Goal: Task Accomplishment & Management: Complete application form

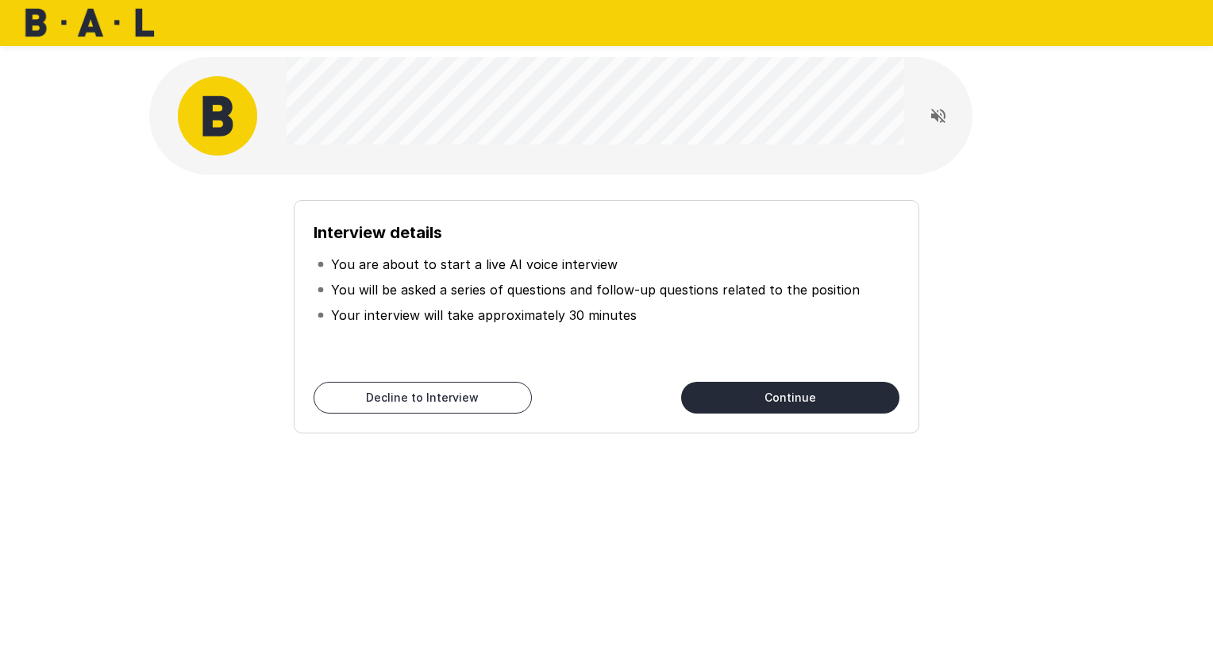
click at [798, 398] on button "Continue" at bounding box center [790, 398] width 218 height 32
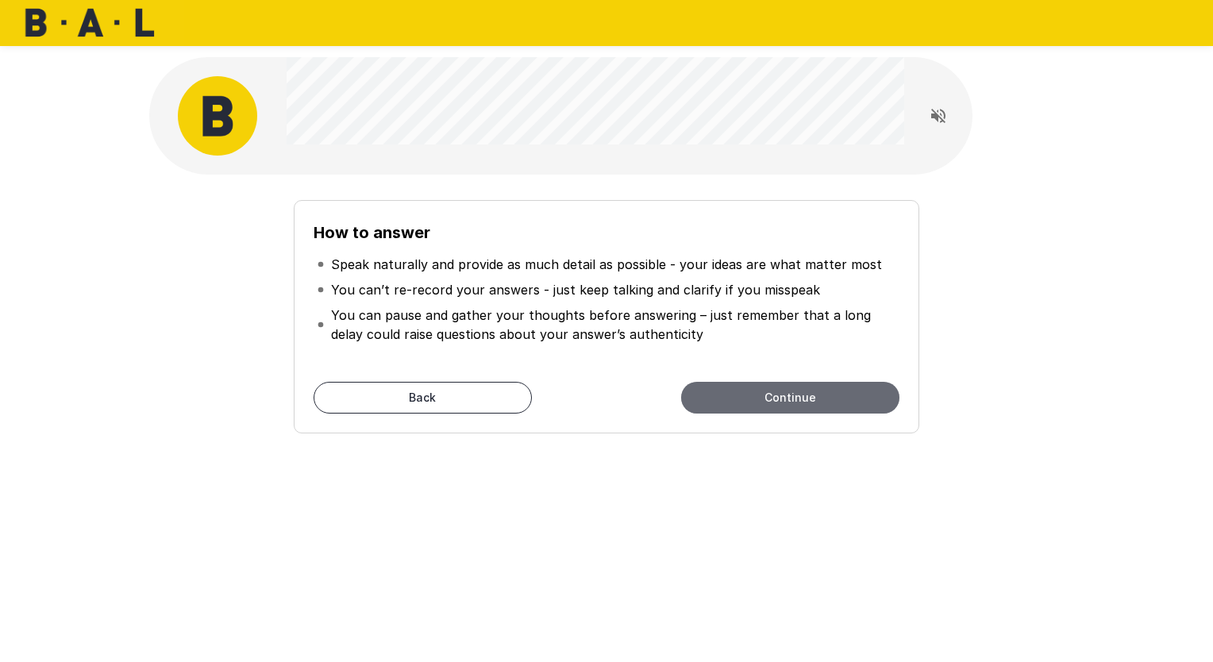
click at [789, 397] on button "Continue" at bounding box center [790, 398] width 218 height 32
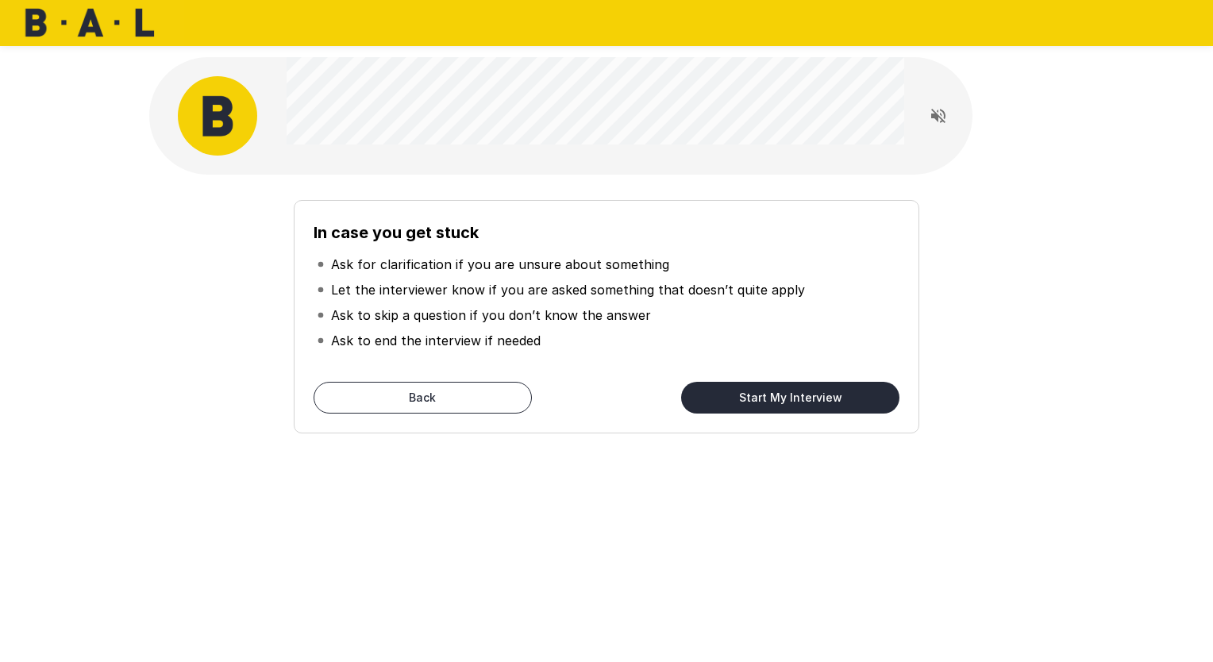
click at [760, 392] on button "Start My Interview" at bounding box center [790, 398] width 218 height 32
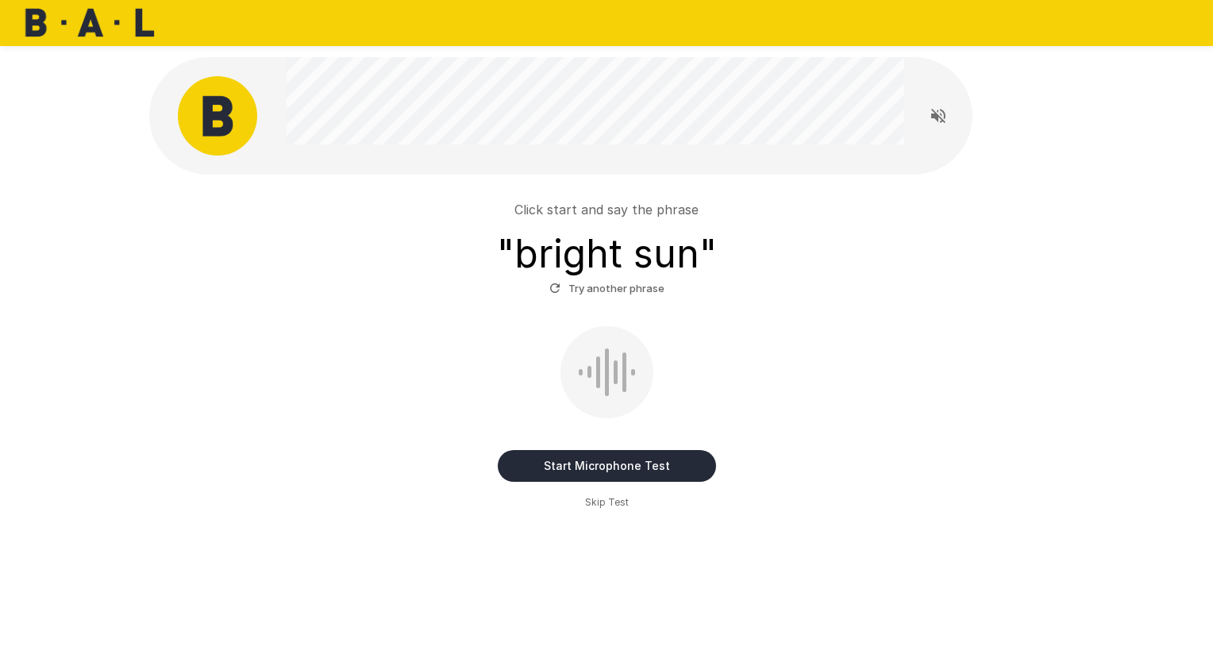
click at [611, 465] on button "Start Microphone Test" at bounding box center [607, 466] width 218 height 32
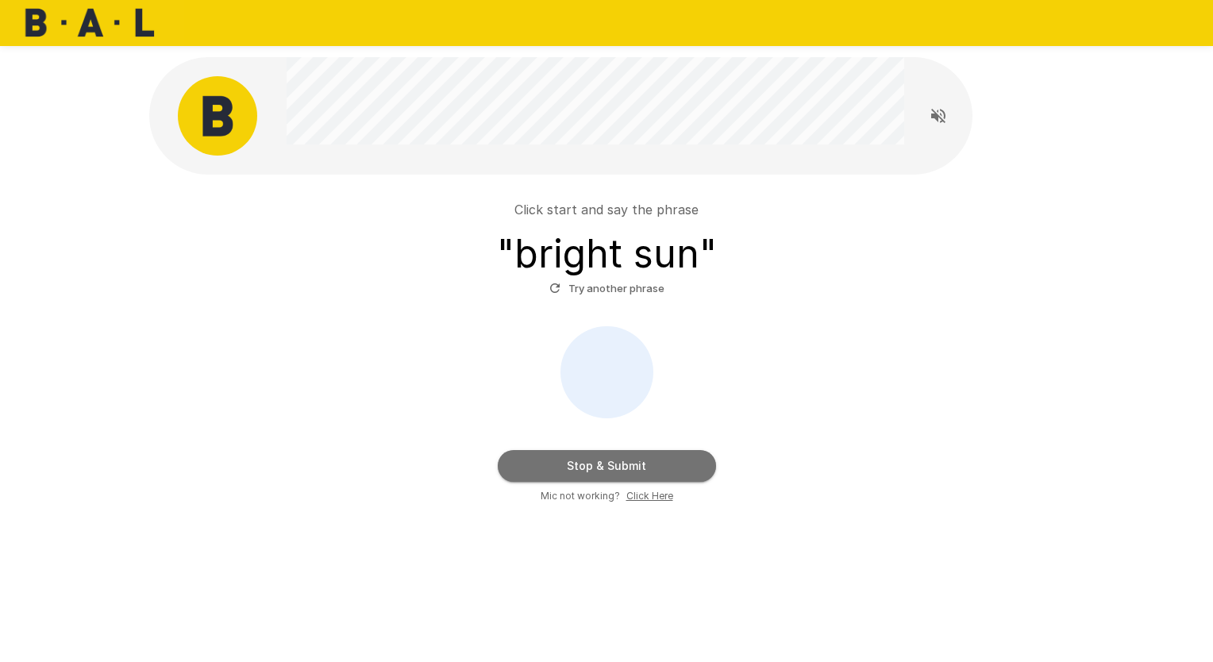
click at [632, 467] on button "Stop & Submit" at bounding box center [607, 466] width 218 height 32
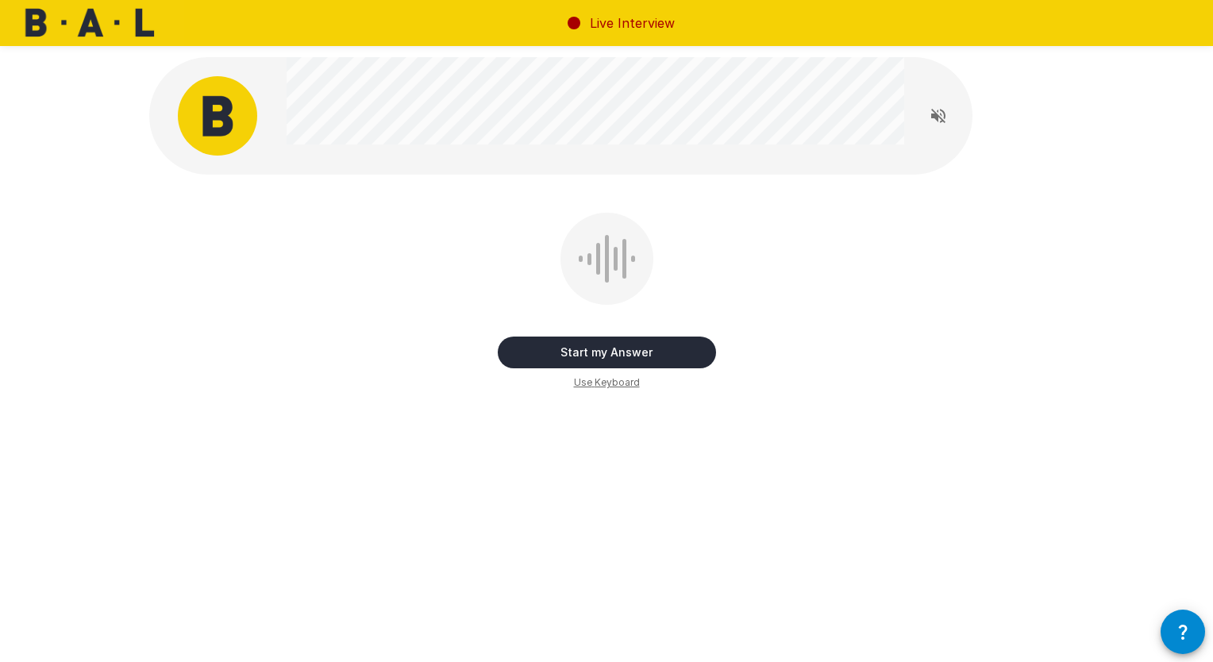
click at [602, 246] on div at bounding box center [606, 259] width 93 height 92
click at [593, 262] on div at bounding box center [606, 259] width 93 height 92
click at [625, 351] on button "Start my Answer" at bounding box center [607, 353] width 218 height 32
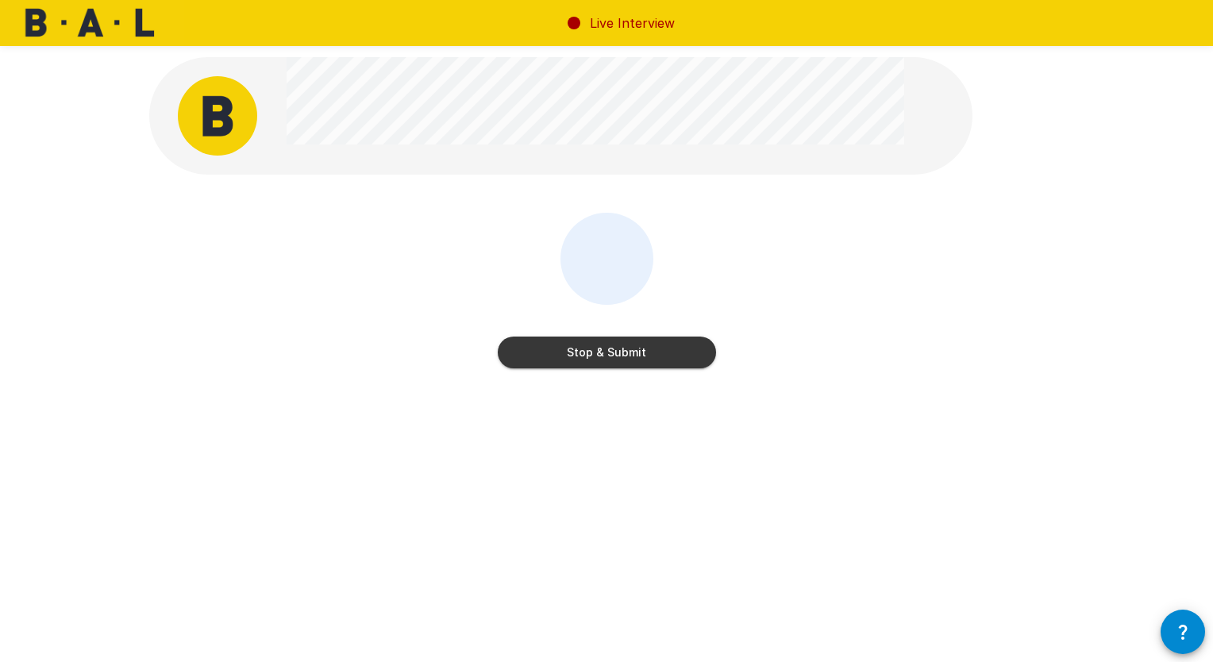
click at [613, 351] on button "Stop & Submit" at bounding box center [607, 353] width 218 height 32
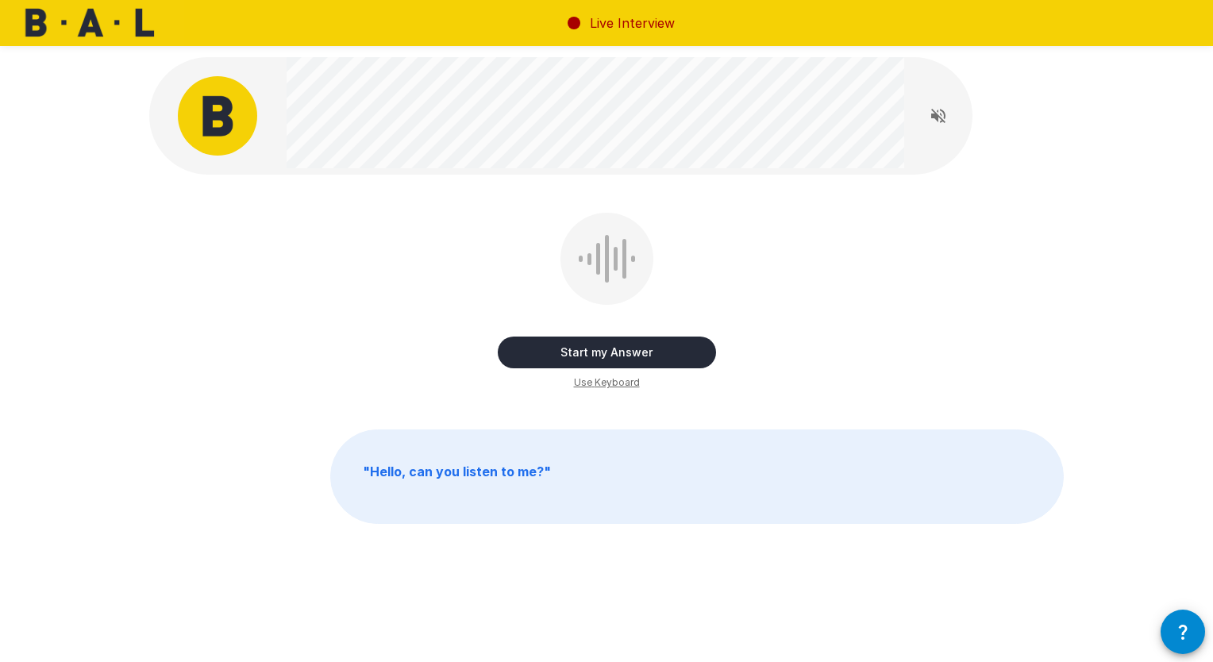
click at [594, 351] on button "Start my Answer" at bounding box center [607, 353] width 218 height 32
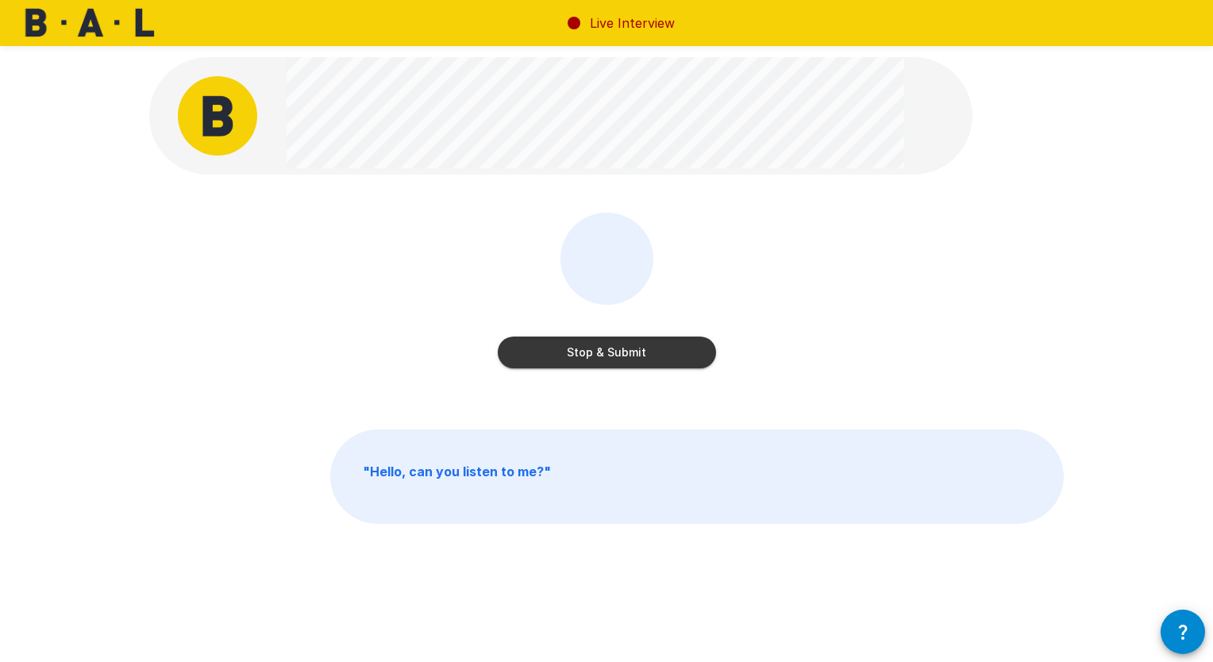
click at [596, 348] on button "Stop & Submit" at bounding box center [607, 353] width 218 height 32
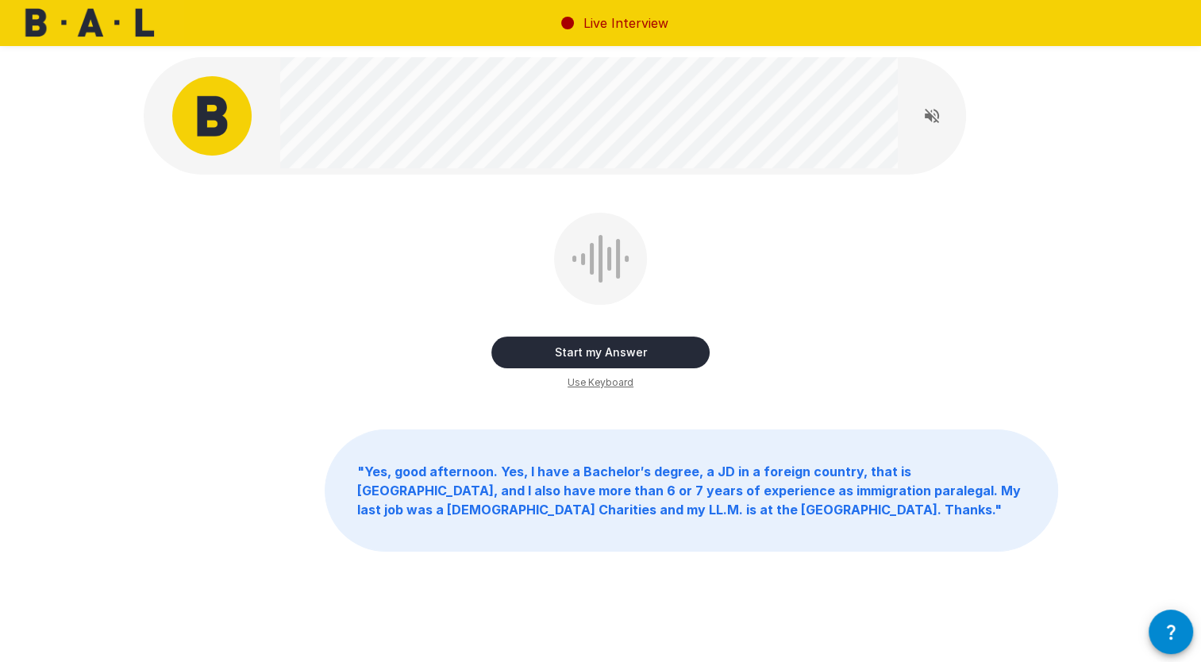
click at [517, 508] on b "" Yes, good afternoon. Yes, I have a Bachelor′s degree, a JD in a foreign count…" at bounding box center [688, 490] width 663 height 54
click at [591, 345] on button "Start my Answer" at bounding box center [600, 353] width 218 height 32
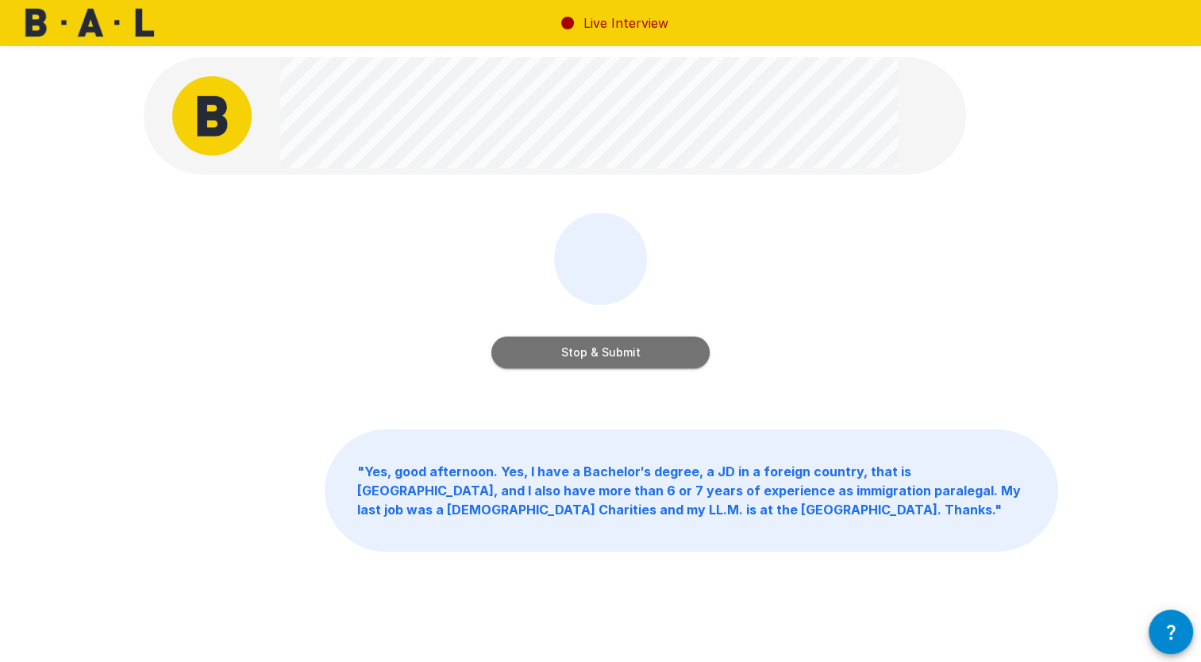
click at [586, 345] on button "Stop & Submit" at bounding box center [600, 353] width 218 height 32
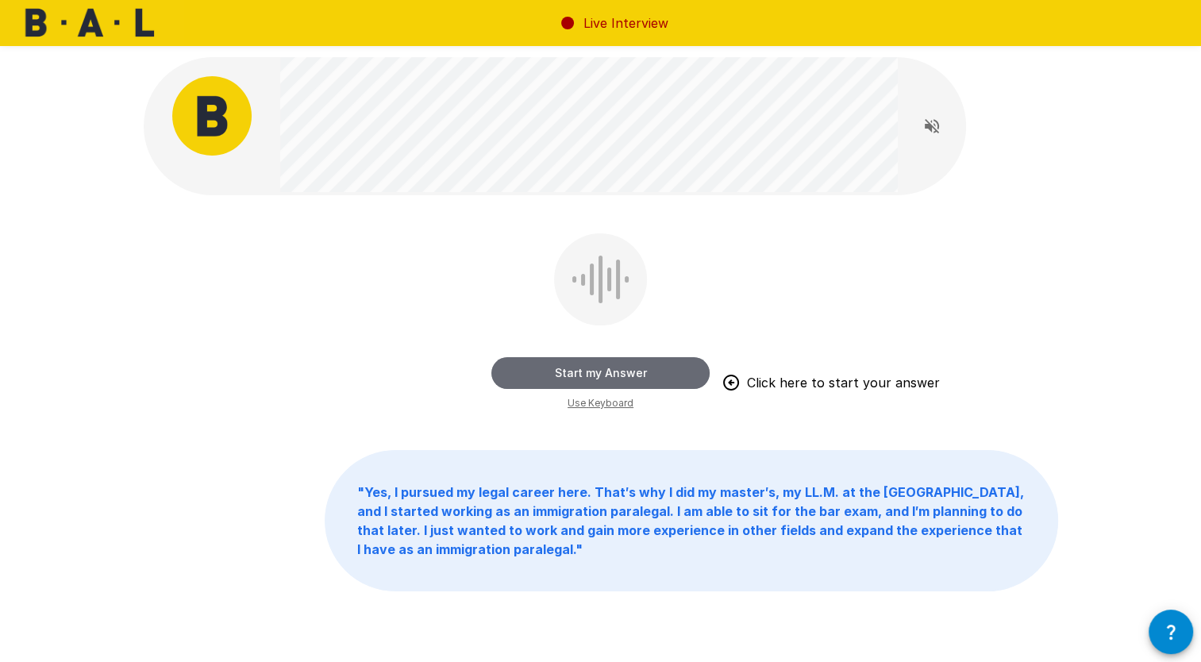
click at [604, 374] on button "Start my Answer" at bounding box center [600, 373] width 218 height 32
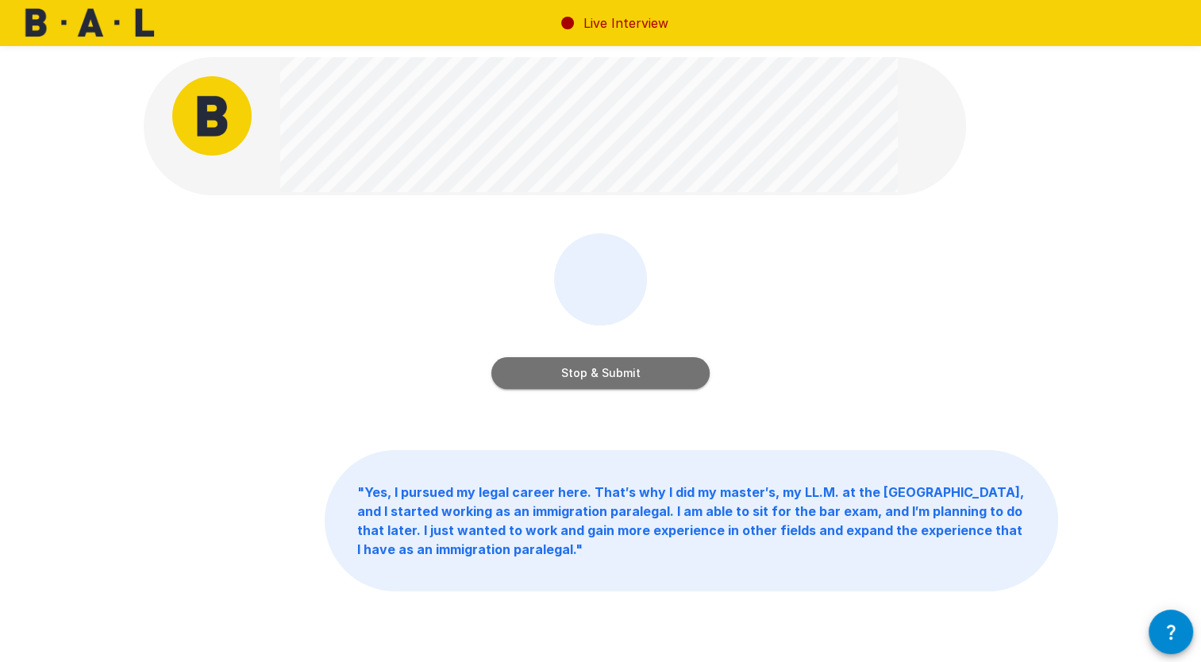
click at [633, 379] on button "Stop & Submit" at bounding box center [600, 373] width 218 height 32
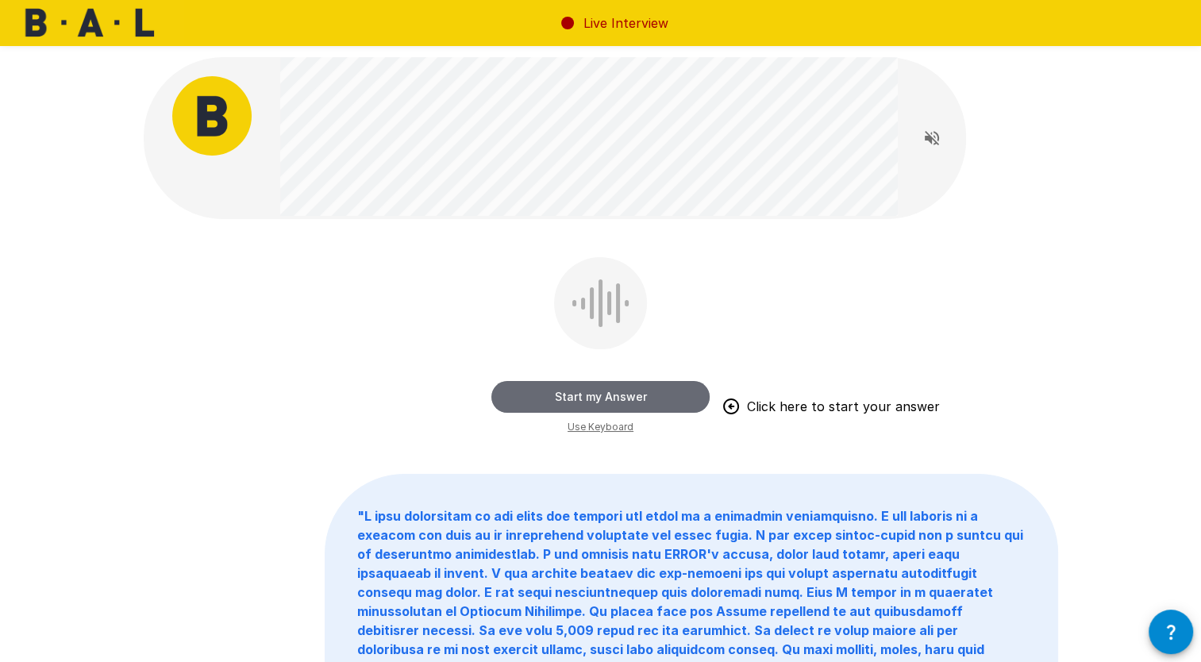
click at [625, 390] on button "Start my Answer" at bounding box center [600, 397] width 218 height 32
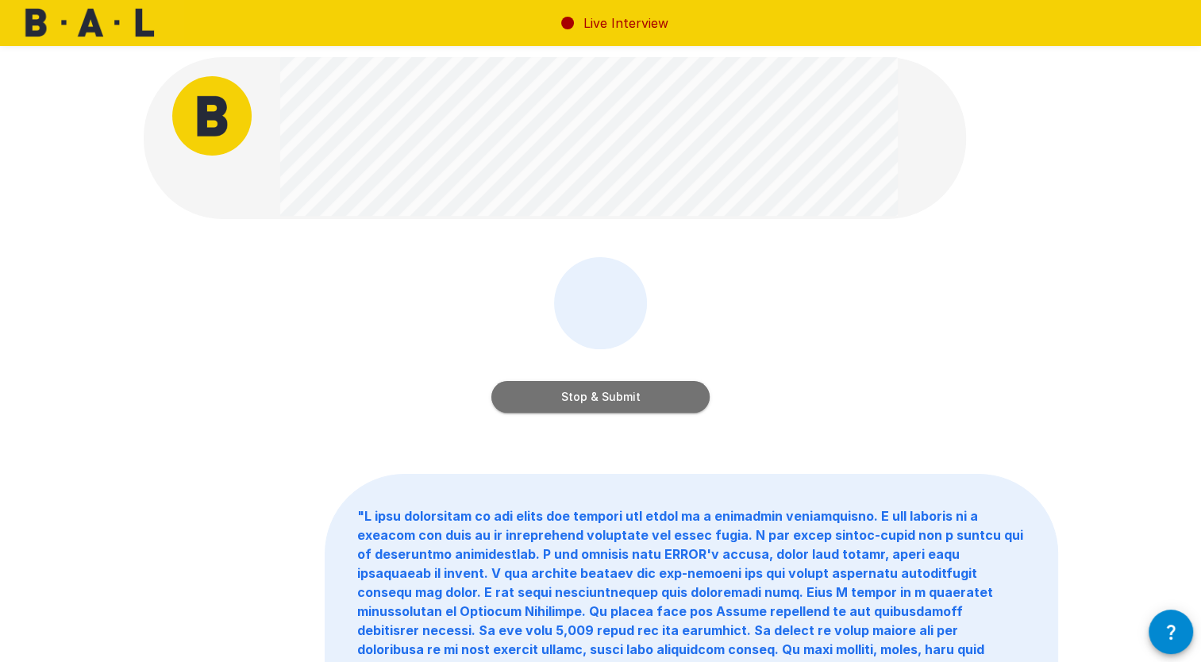
click at [611, 401] on button "Stop & Submit" at bounding box center [600, 397] width 218 height 32
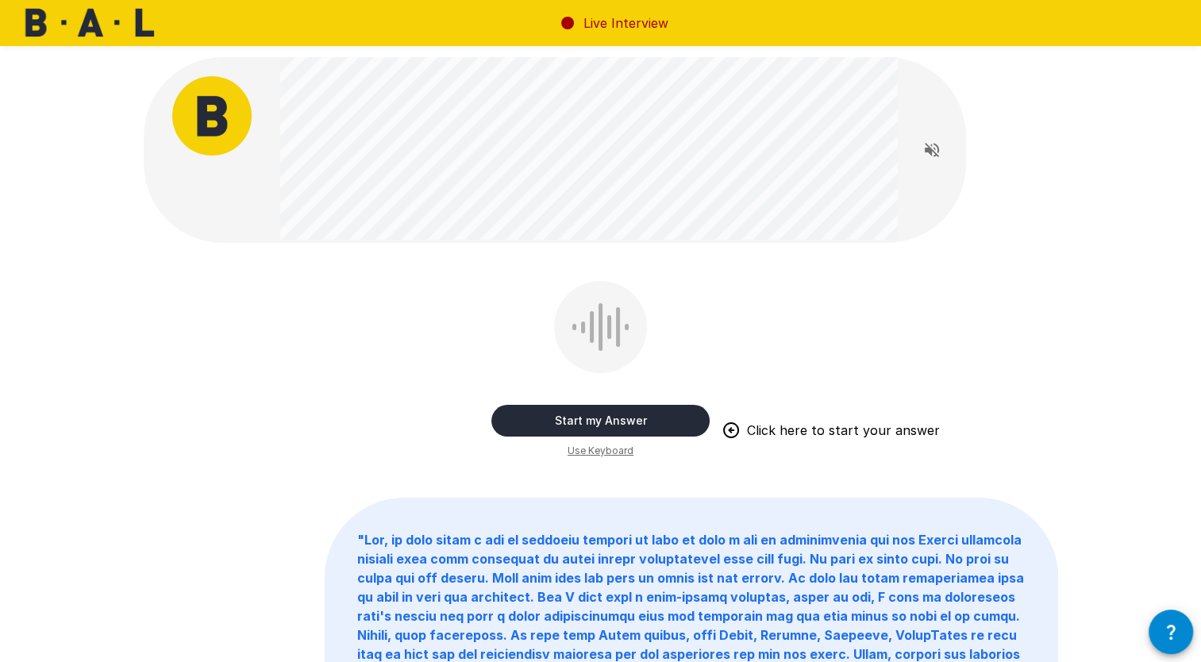
click at [587, 427] on button "Start my Answer" at bounding box center [600, 421] width 218 height 32
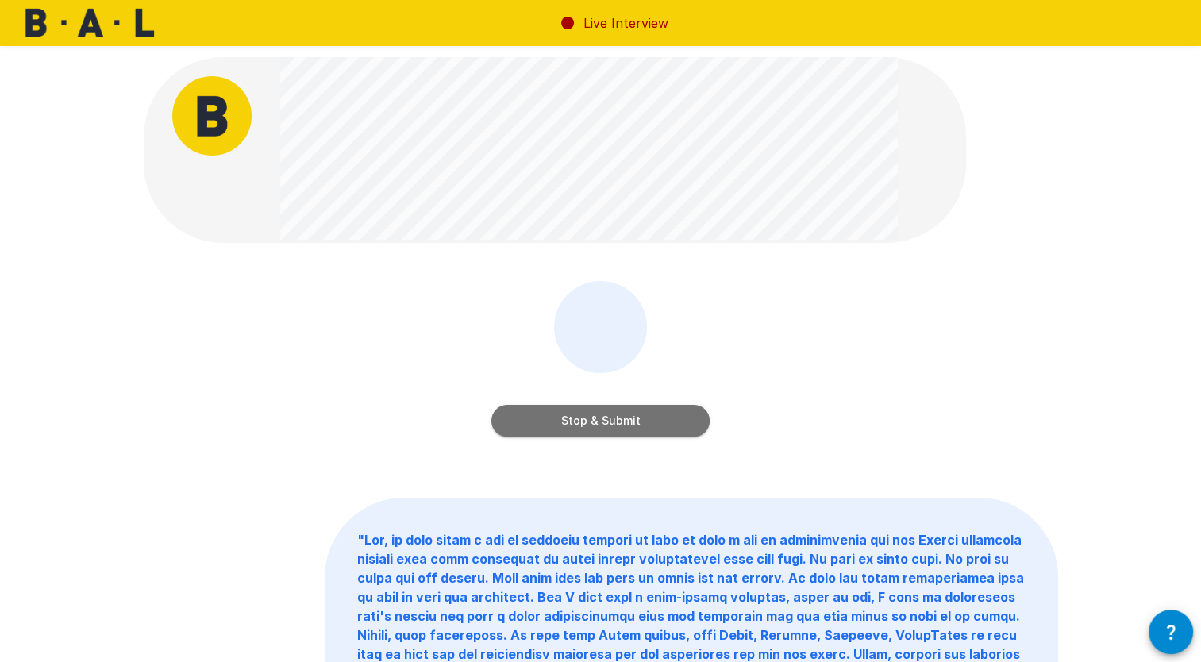
click at [597, 424] on button "Stop & Submit" at bounding box center [600, 421] width 218 height 32
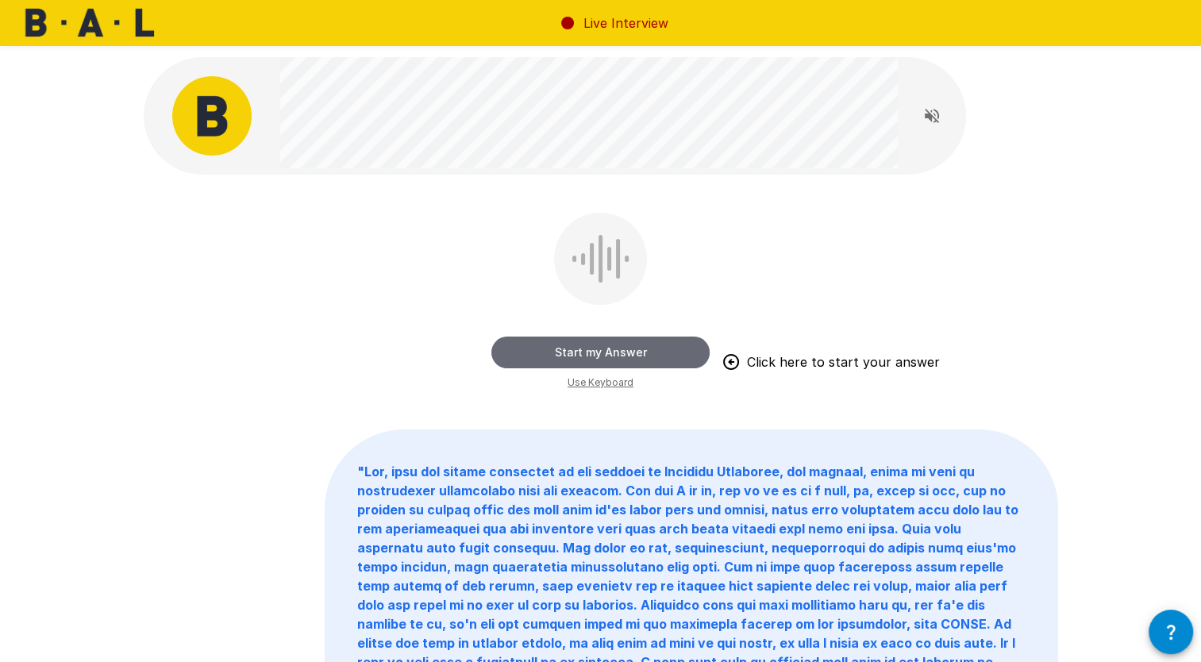
click at [594, 352] on button "Start my Answer" at bounding box center [600, 353] width 218 height 32
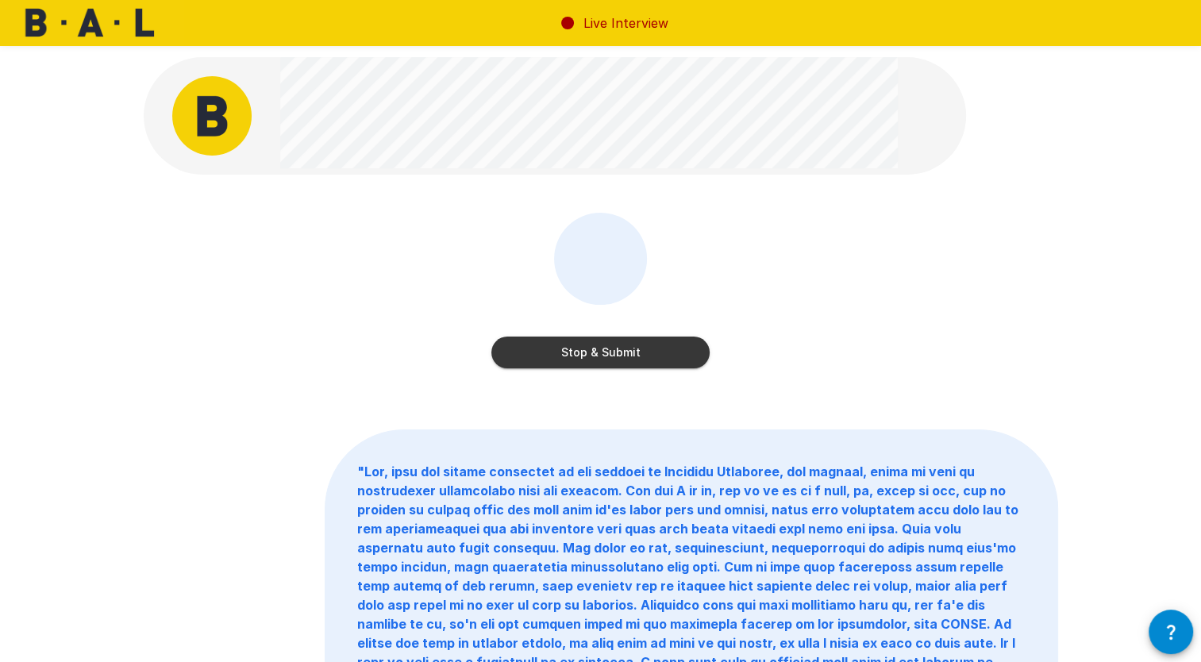
drag, startPoint x: 594, startPoint y: 352, endPoint x: 584, endPoint y: 357, distance: 10.6
click at [584, 356] on button "Stop & Submit" at bounding box center [600, 353] width 218 height 32
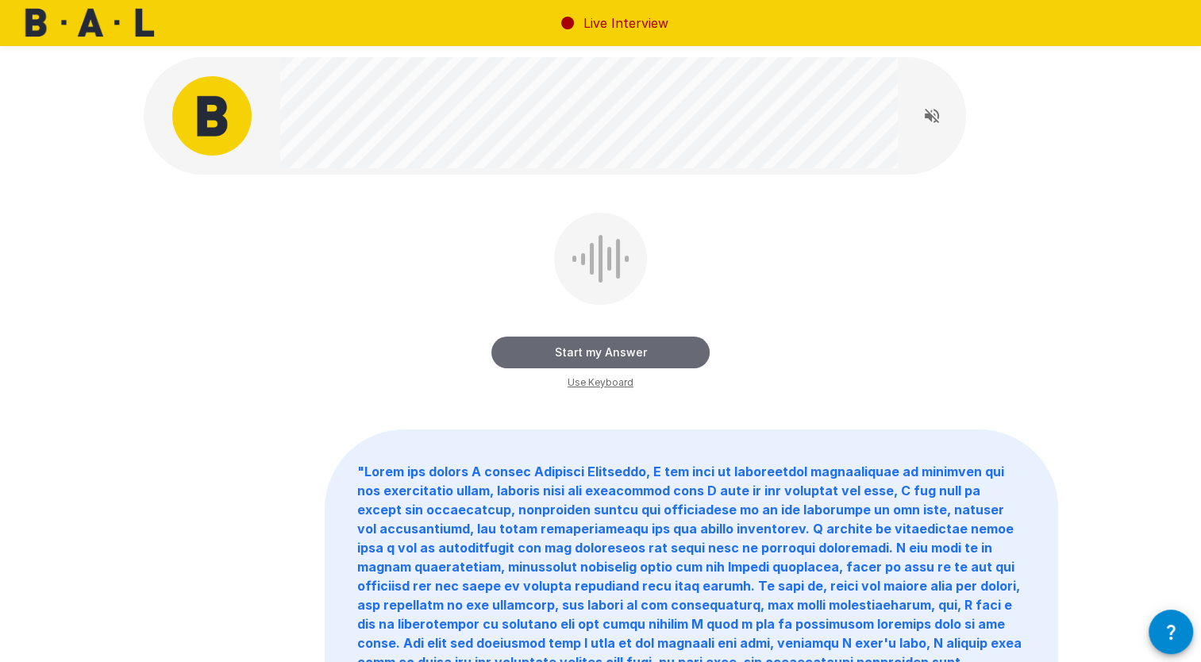
click at [595, 356] on button "Start my Answer" at bounding box center [600, 353] width 218 height 32
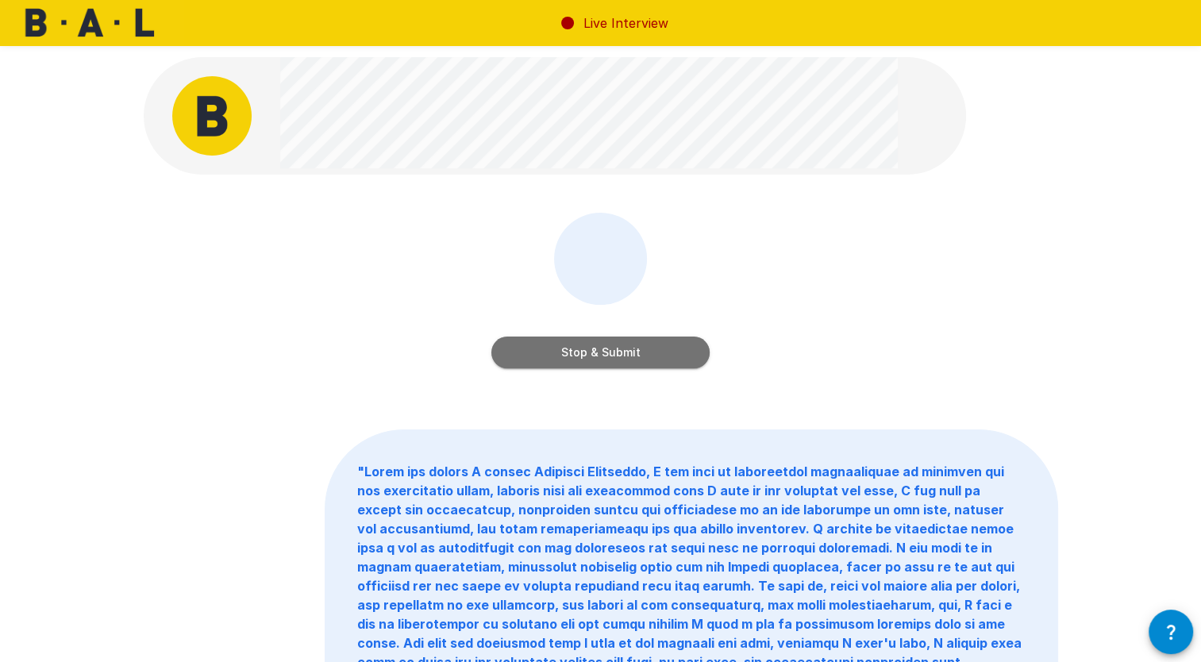
click at [601, 357] on button "Stop & Submit" at bounding box center [600, 353] width 218 height 32
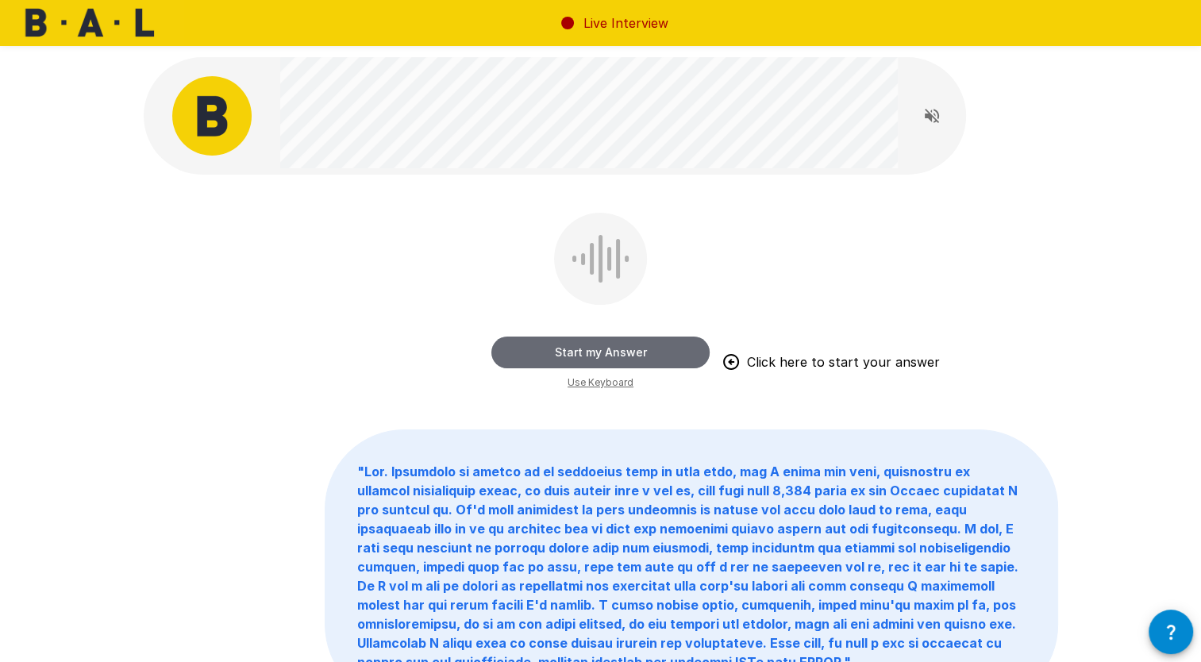
click at [590, 360] on button "Start my Answer" at bounding box center [600, 353] width 218 height 32
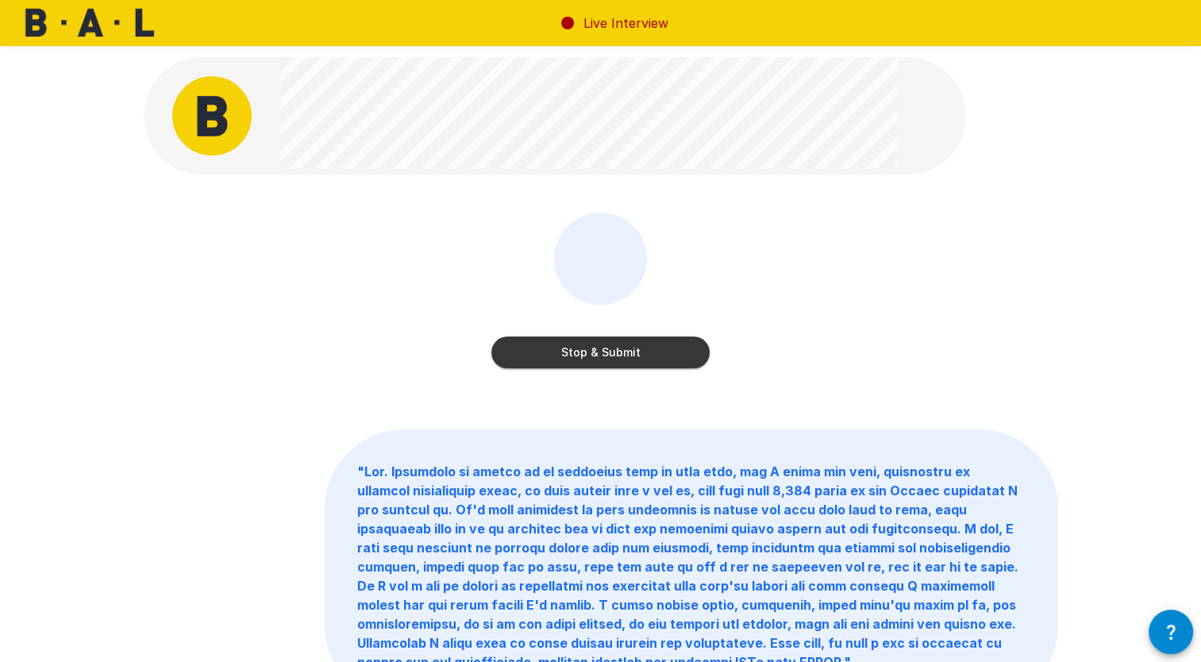
click at [590, 360] on button "Stop & Submit" at bounding box center [600, 353] width 218 height 32
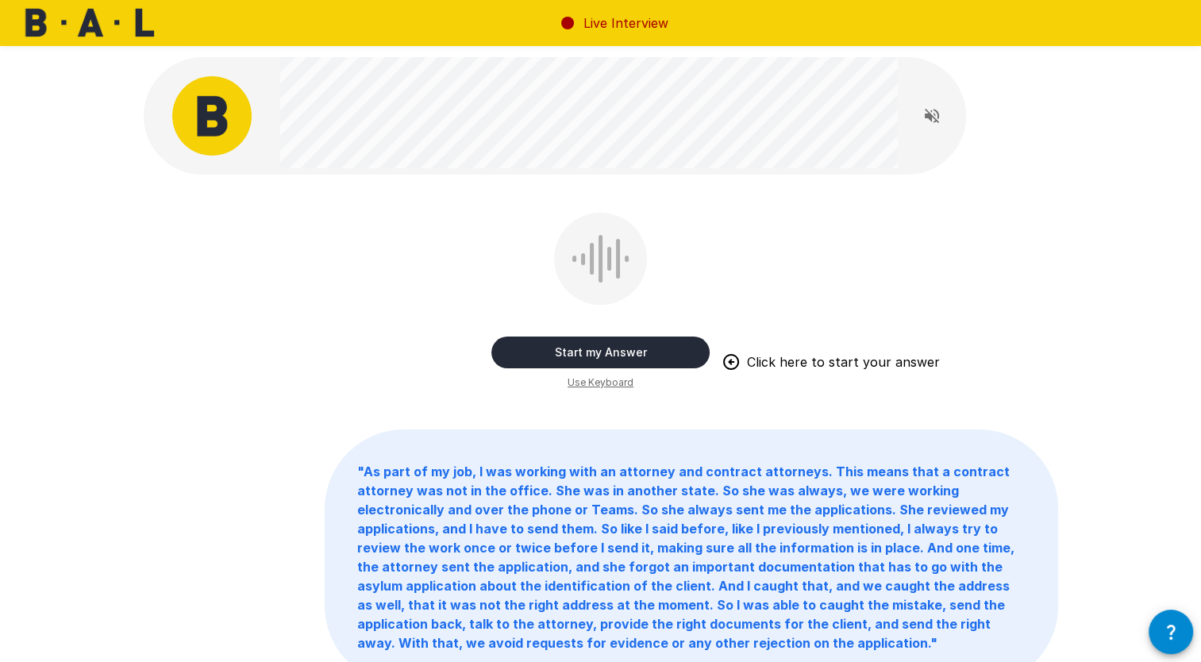
click at [613, 342] on button "Start my Answer" at bounding box center [600, 353] width 218 height 32
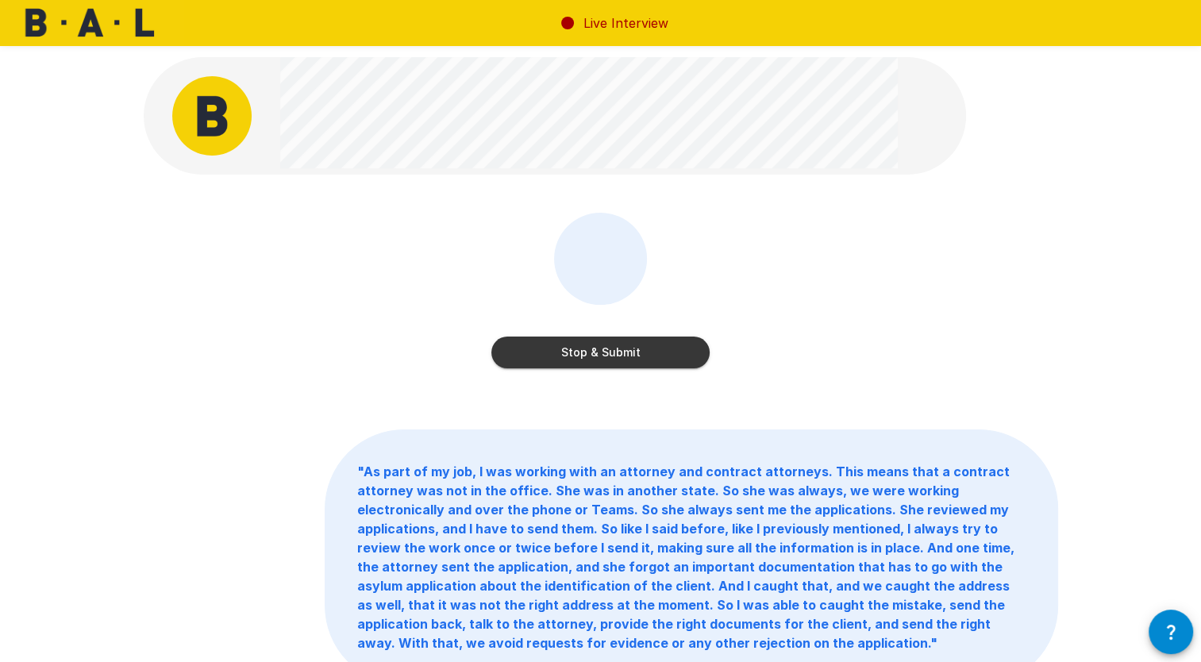
click at [603, 344] on button "Stop & Submit" at bounding box center [600, 353] width 218 height 32
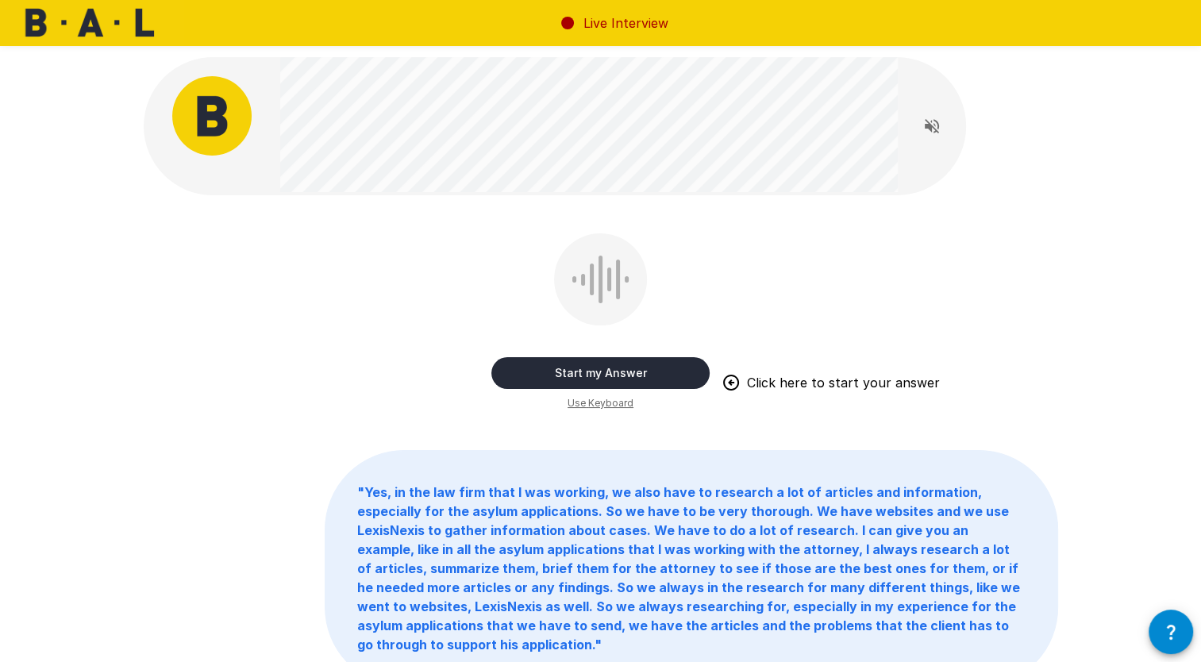
click at [626, 368] on button "Start my Answer" at bounding box center [600, 373] width 218 height 32
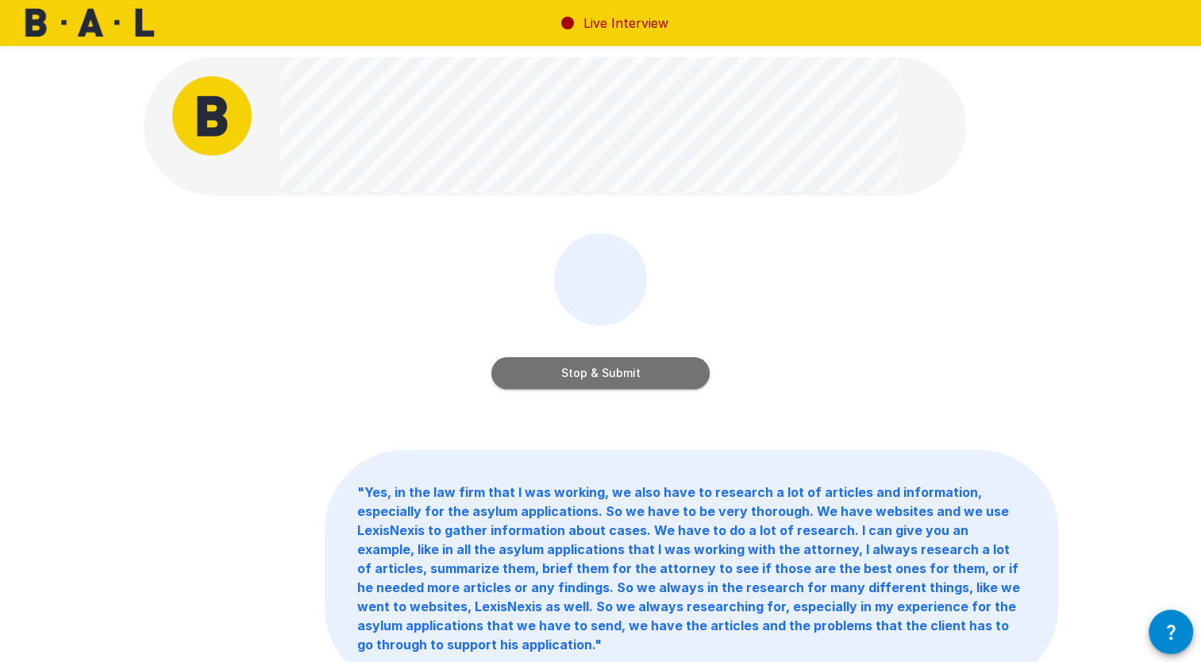
click at [630, 359] on button "Stop & Submit" at bounding box center [600, 373] width 218 height 32
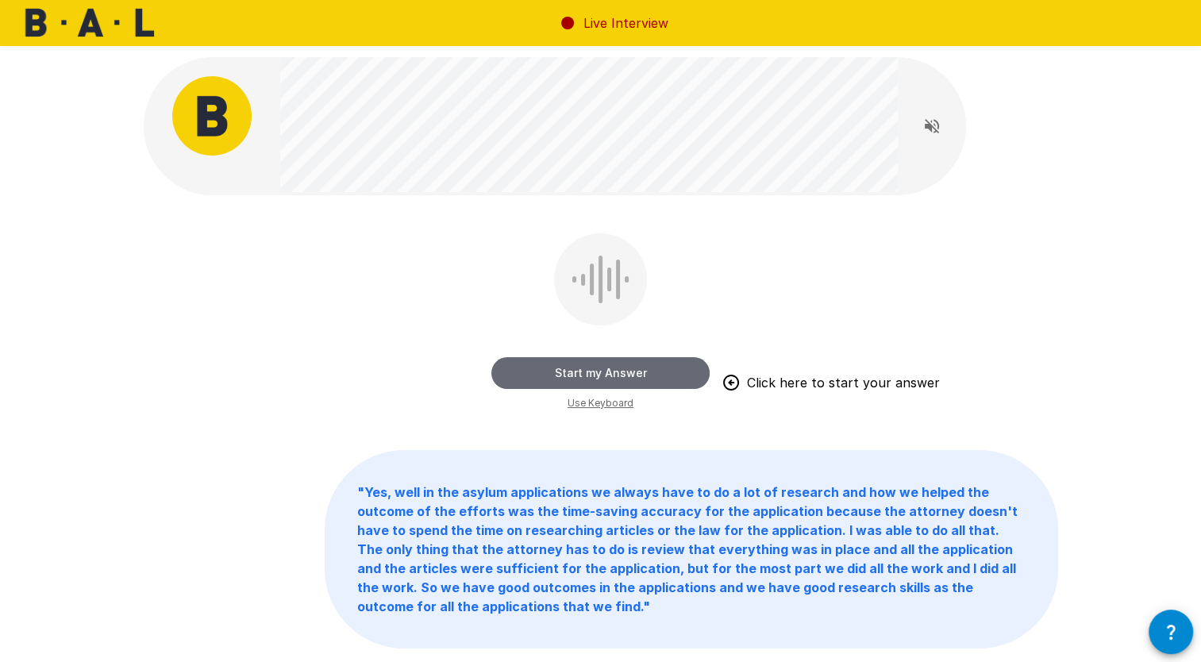
click at [645, 370] on button "Start my Answer" at bounding box center [600, 373] width 218 height 32
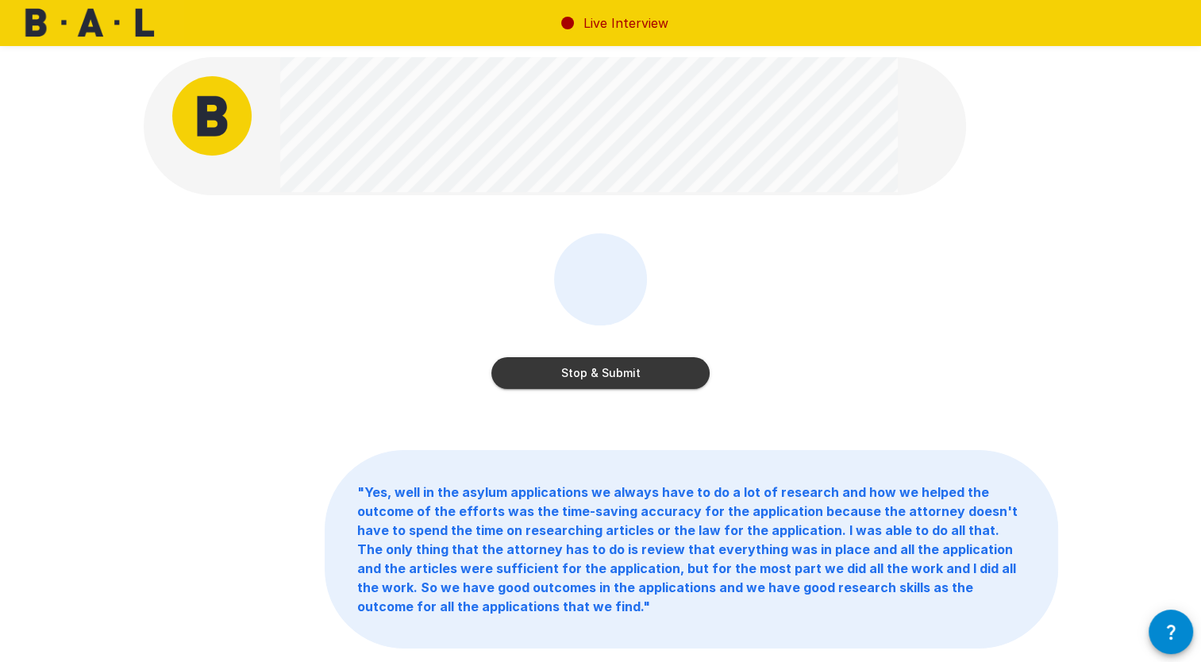
click at [647, 373] on button "Stop & Submit" at bounding box center [600, 373] width 218 height 32
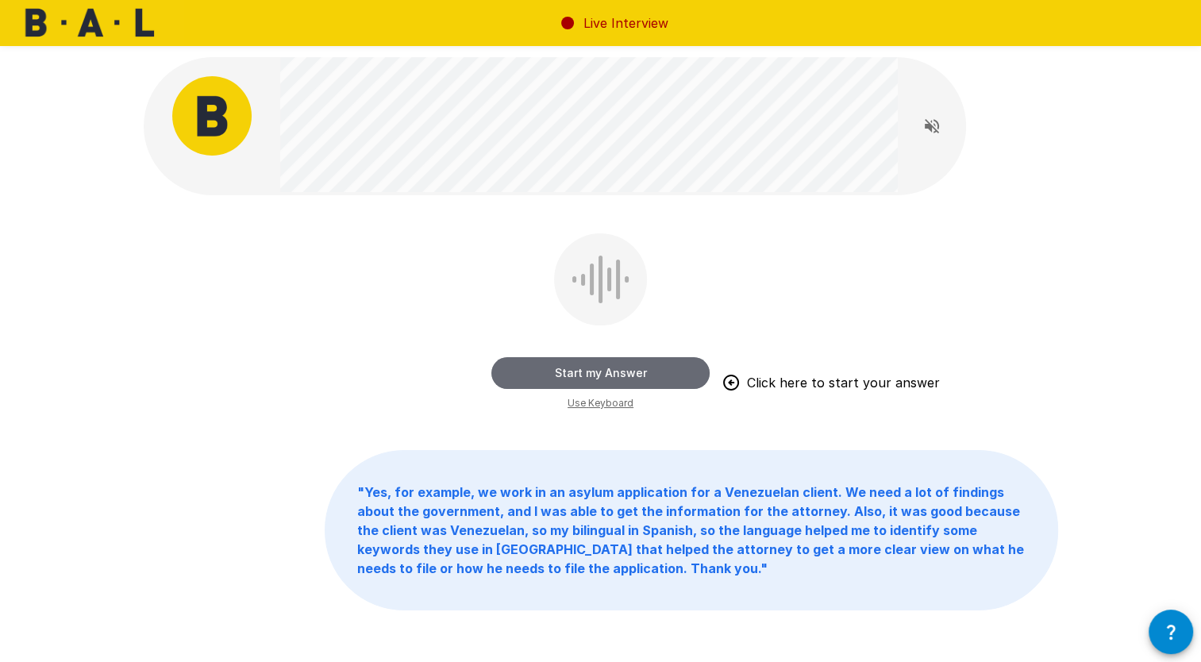
click at [632, 373] on button "Start my Answer" at bounding box center [600, 373] width 218 height 32
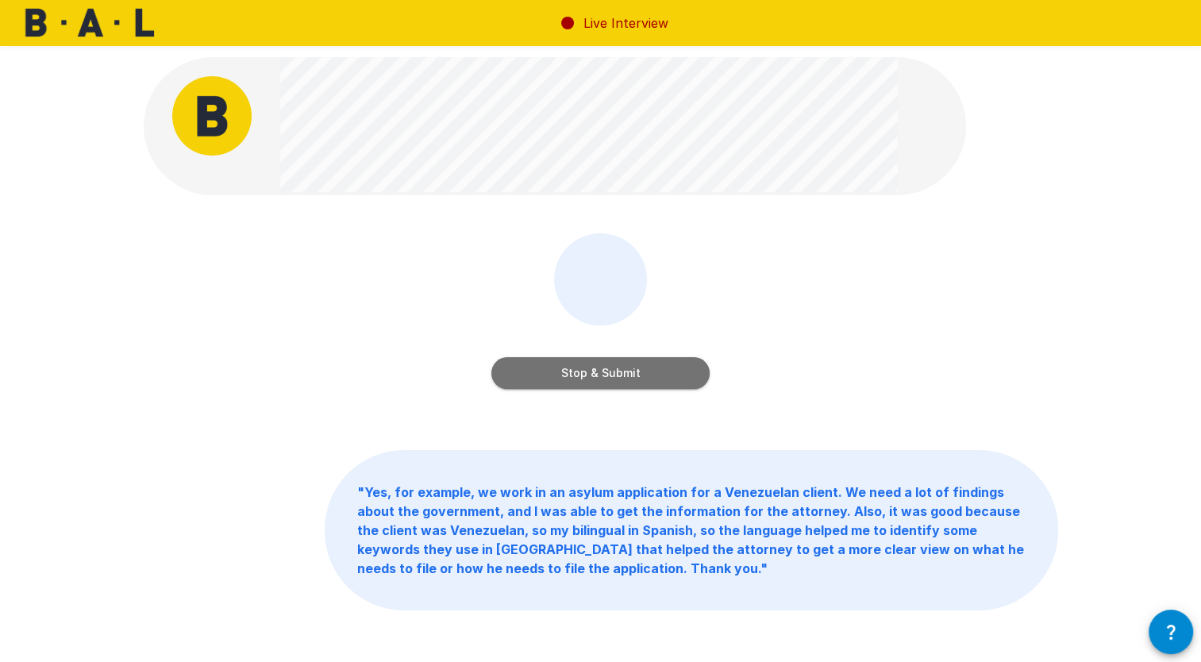
click at [632, 373] on button "Stop & Submit" at bounding box center [600, 373] width 218 height 32
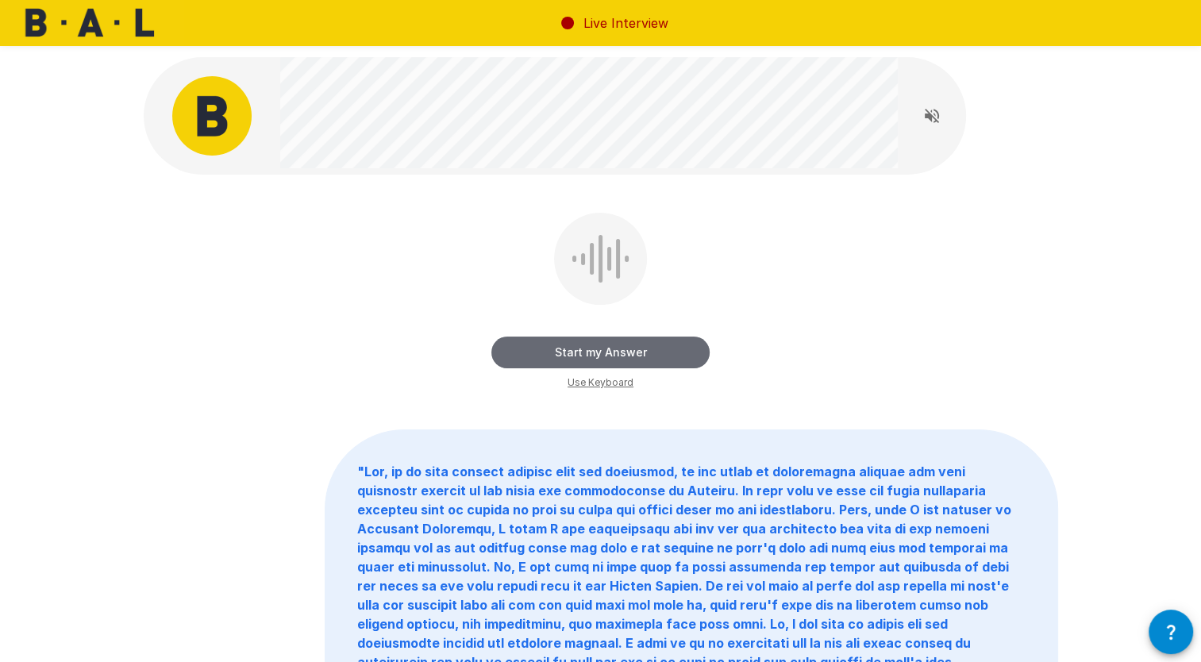
click at [610, 349] on button "Start my Answer" at bounding box center [600, 353] width 218 height 32
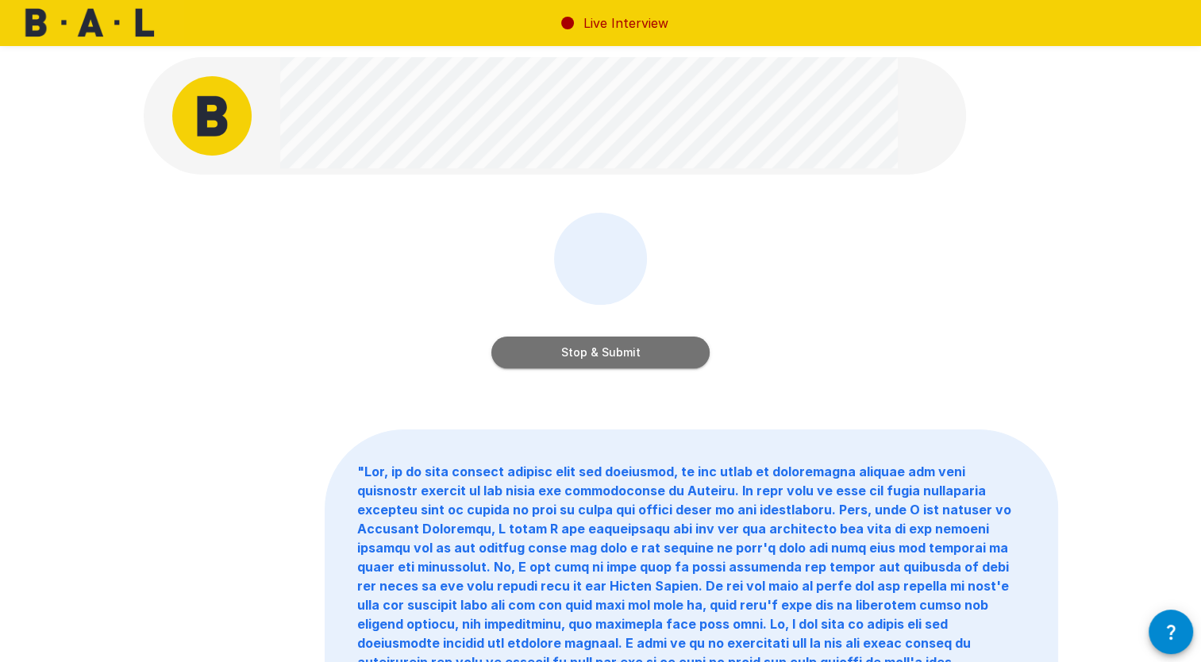
click at [606, 353] on button "Stop & Submit" at bounding box center [600, 353] width 218 height 32
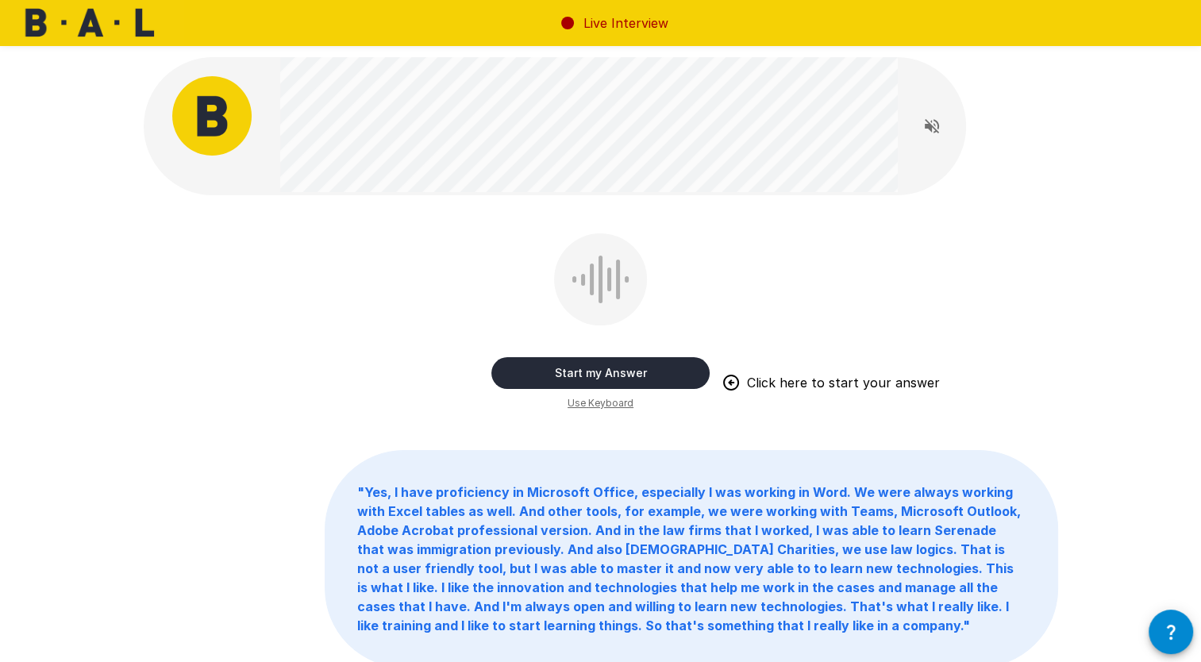
click at [608, 363] on button "Start my Answer" at bounding box center [600, 373] width 218 height 32
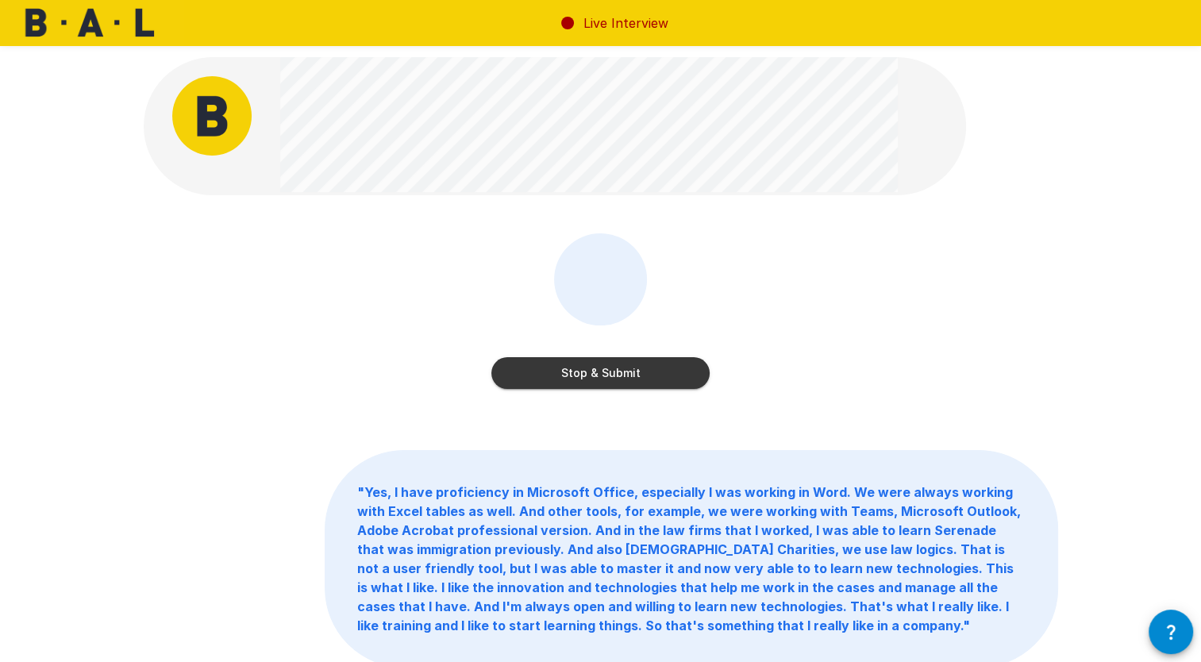
click at [594, 380] on button "Stop & Submit" at bounding box center [600, 373] width 218 height 32
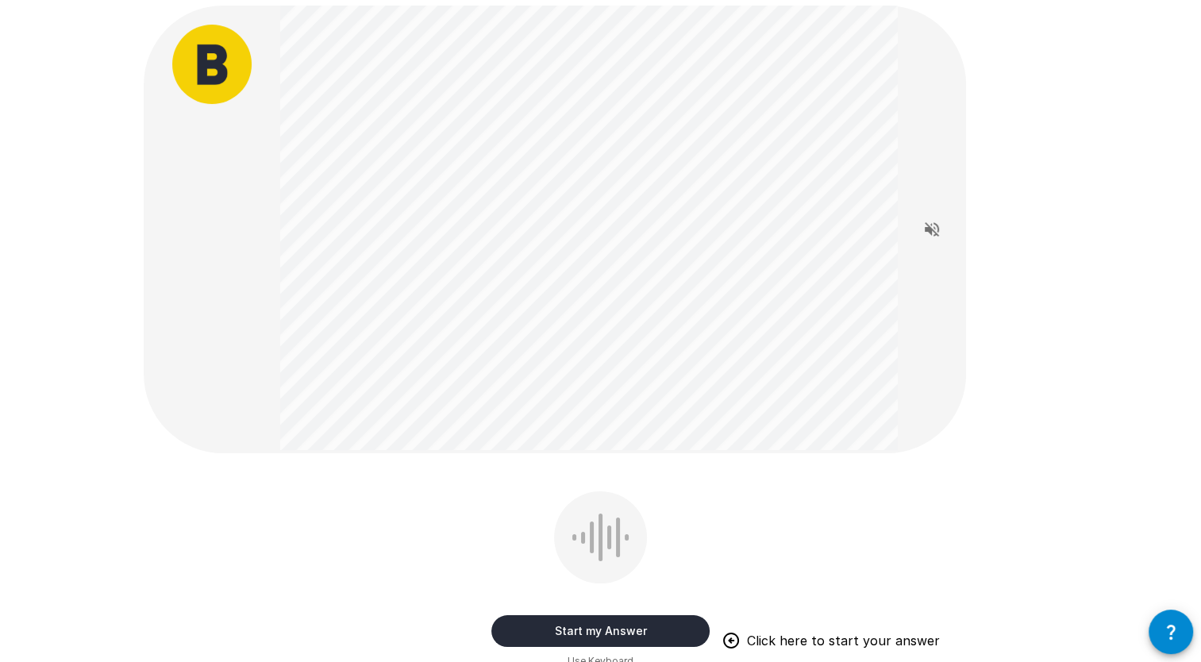
scroll to position [79, 0]
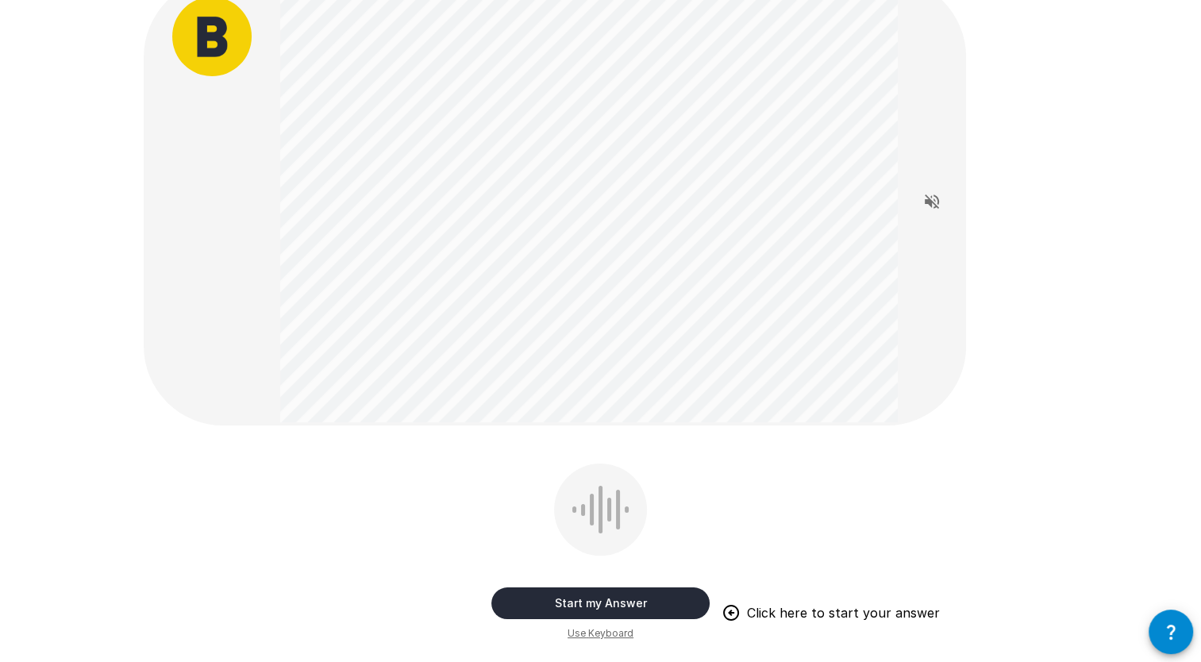
click at [621, 595] on button "Start my Answer" at bounding box center [600, 603] width 218 height 32
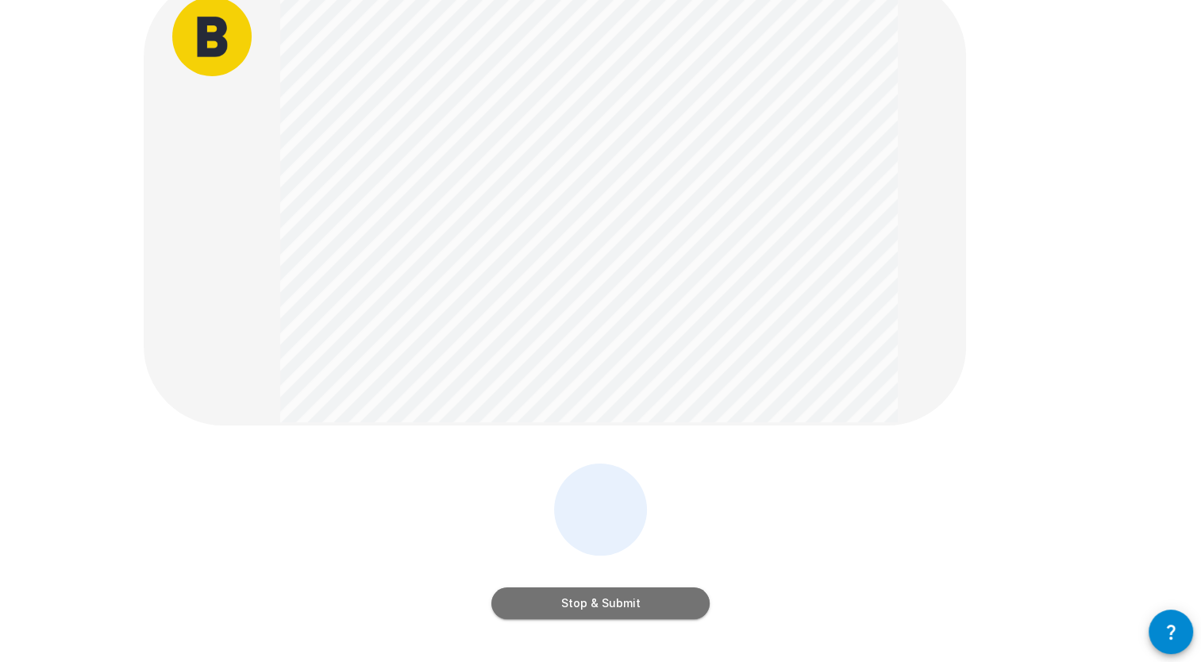
click at [648, 604] on button "Stop & Submit" at bounding box center [600, 603] width 218 height 32
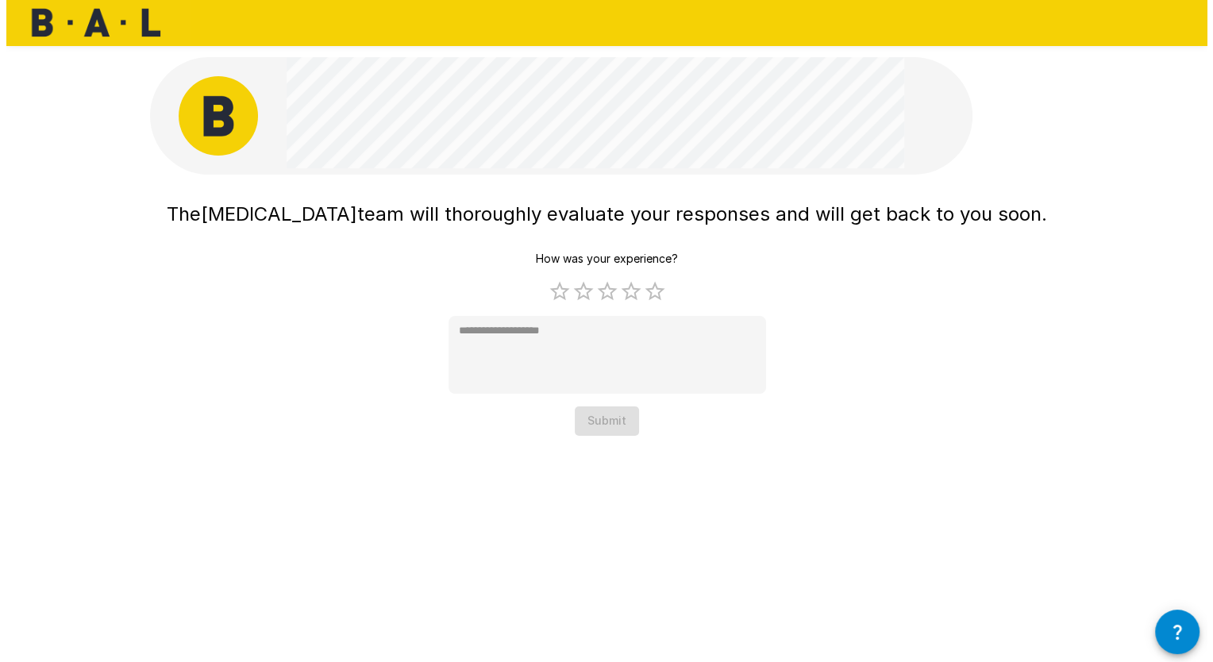
scroll to position [0, 0]
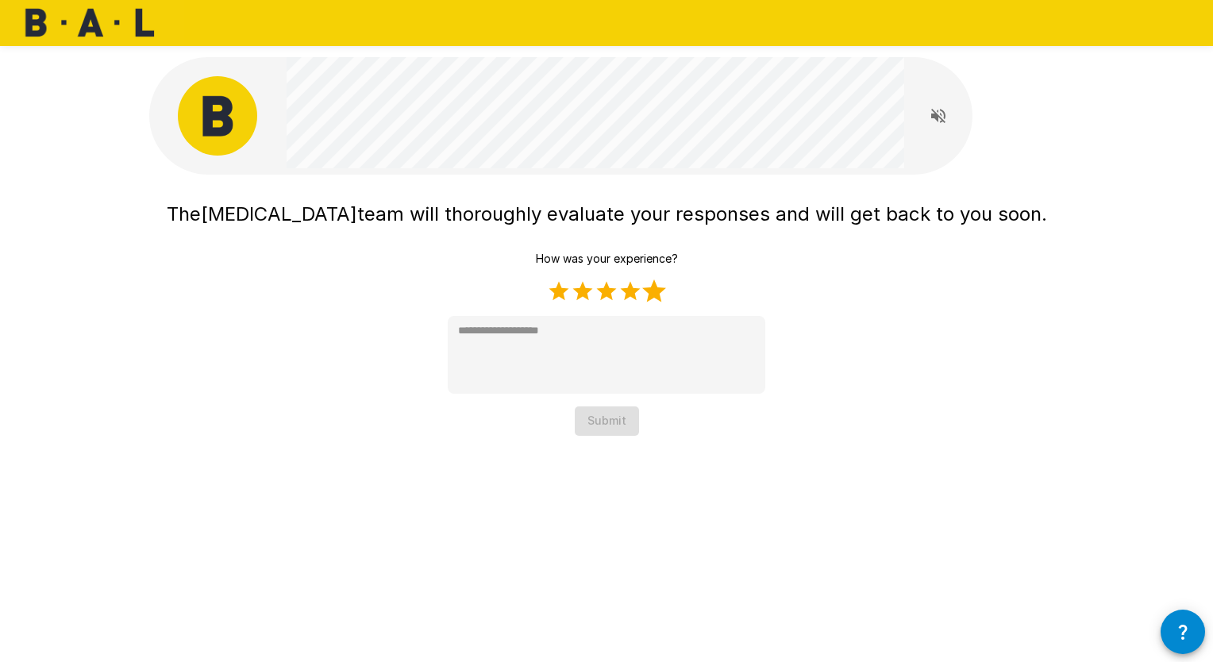
click at [656, 298] on label "5 Stars" at bounding box center [654, 291] width 24 height 24
type textarea "*"
click at [619, 431] on button "Submit" at bounding box center [607, 420] width 64 height 29
